Goal: Communication & Community: Connect with others

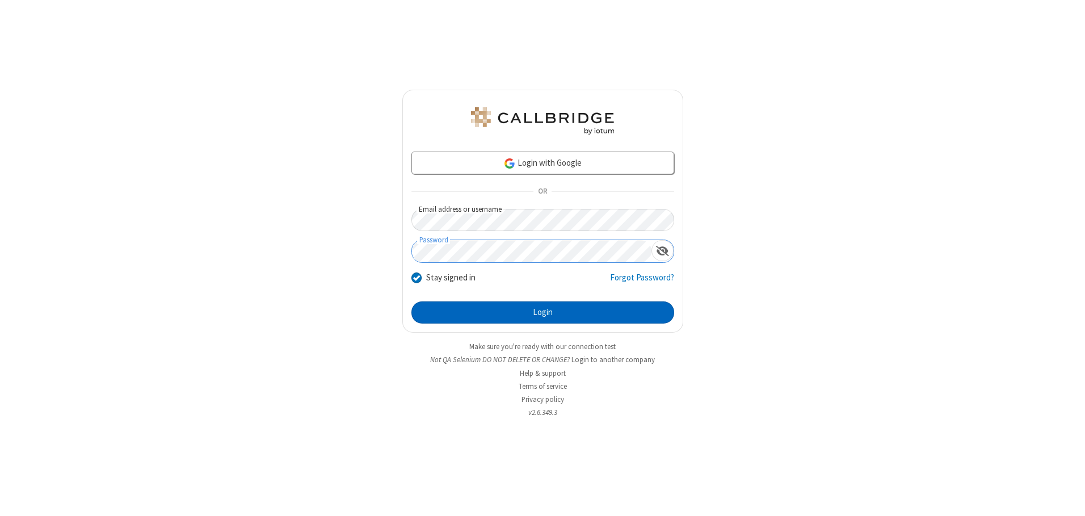
click at [543, 312] on button "Login" at bounding box center [543, 312] width 263 height 23
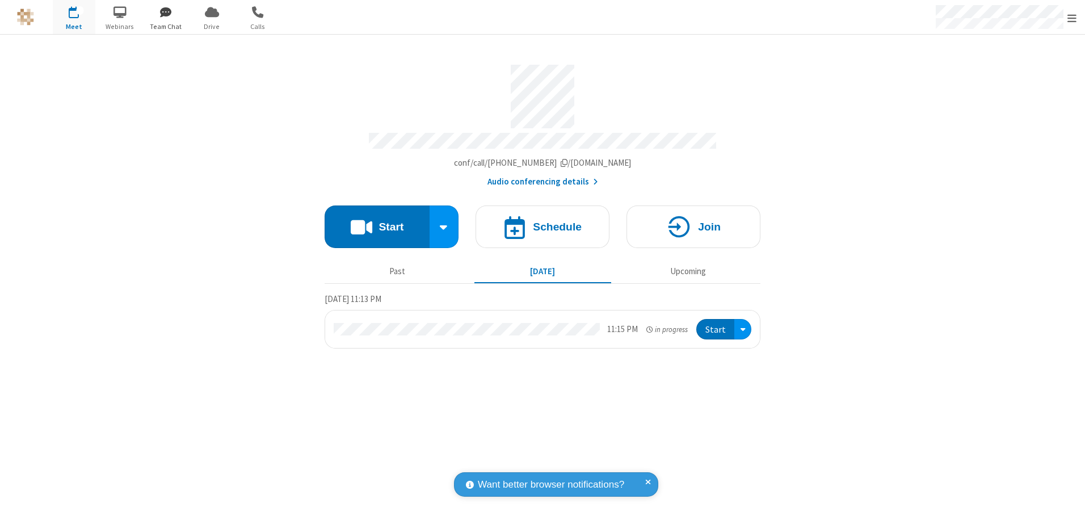
click at [166, 12] on span "button" at bounding box center [166, 11] width 43 height 19
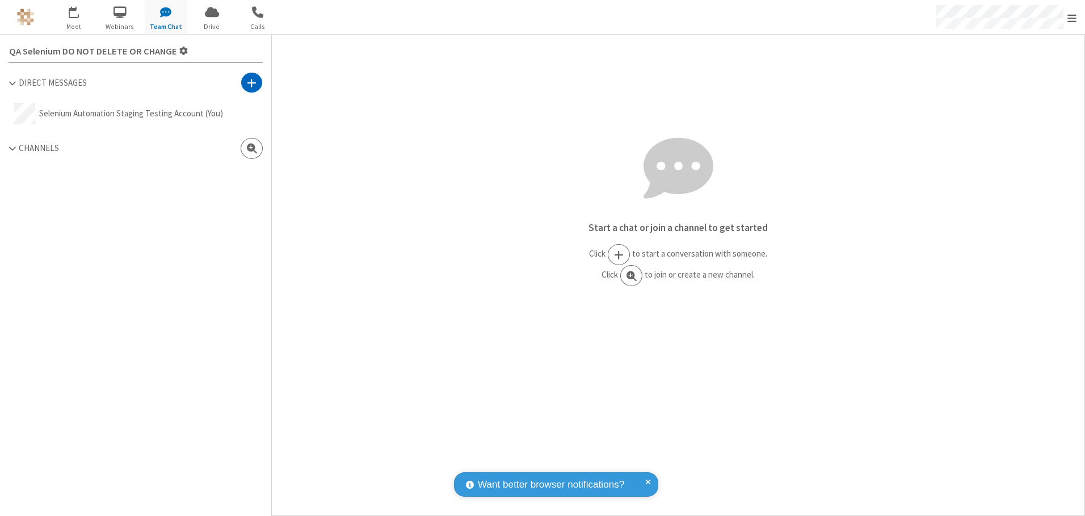
click at [251, 82] on span at bounding box center [252, 82] width 10 height 11
